Goal: Information Seeking & Learning: Check status

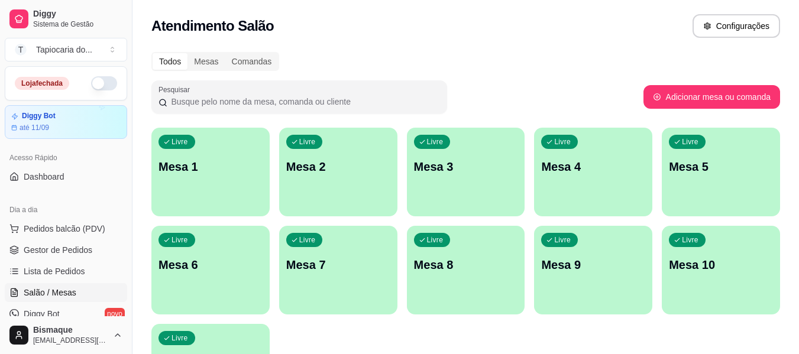
scroll to position [237, 0]
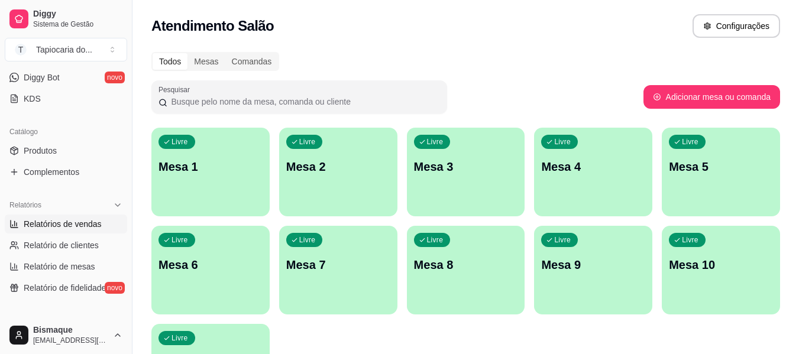
click at [70, 218] on span "Relatórios de vendas" at bounding box center [63, 224] width 78 height 12
select select "ALL"
select select "0"
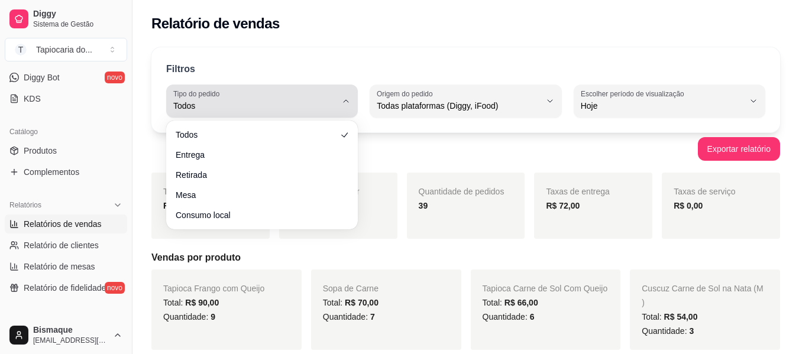
click at [317, 98] on div "Todos" at bounding box center [254, 101] width 163 height 24
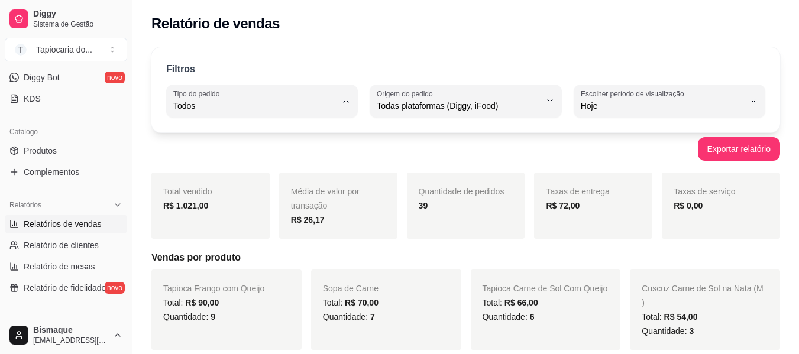
click at [492, 54] on div "Filtros ALL Tipo do pedido Todos Entrega Retirada Mesa Consumo local Tipo do pe…" at bounding box center [465, 89] width 629 height 85
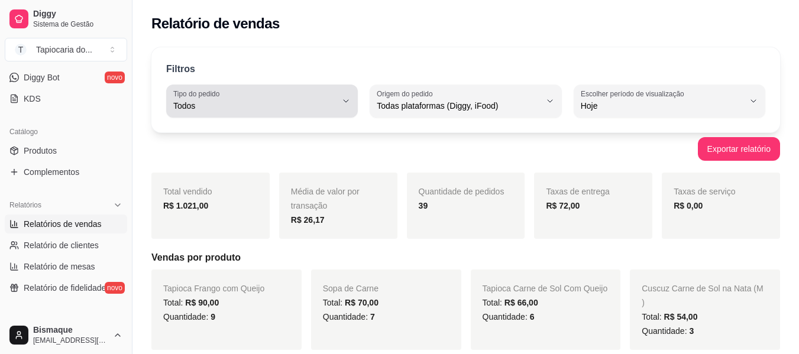
click at [316, 105] on span "Todos" at bounding box center [254, 106] width 163 height 12
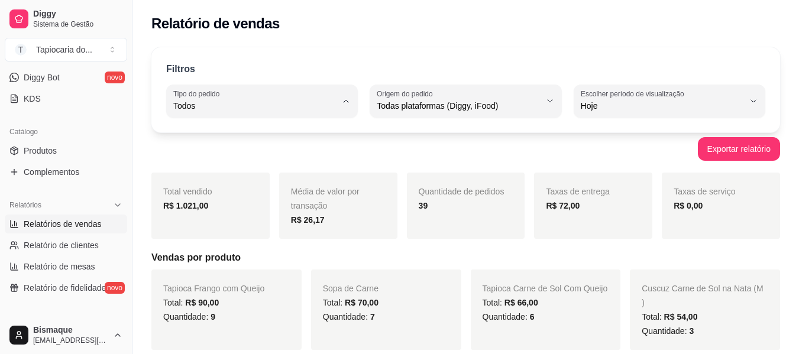
click at [295, 153] on span "Entrega" at bounding box center [256, 153] width 154 height 11
type input "DELIVERY"
select select "DELIVERY"
